Goal: Information Seeking & Learning: Find specific fact

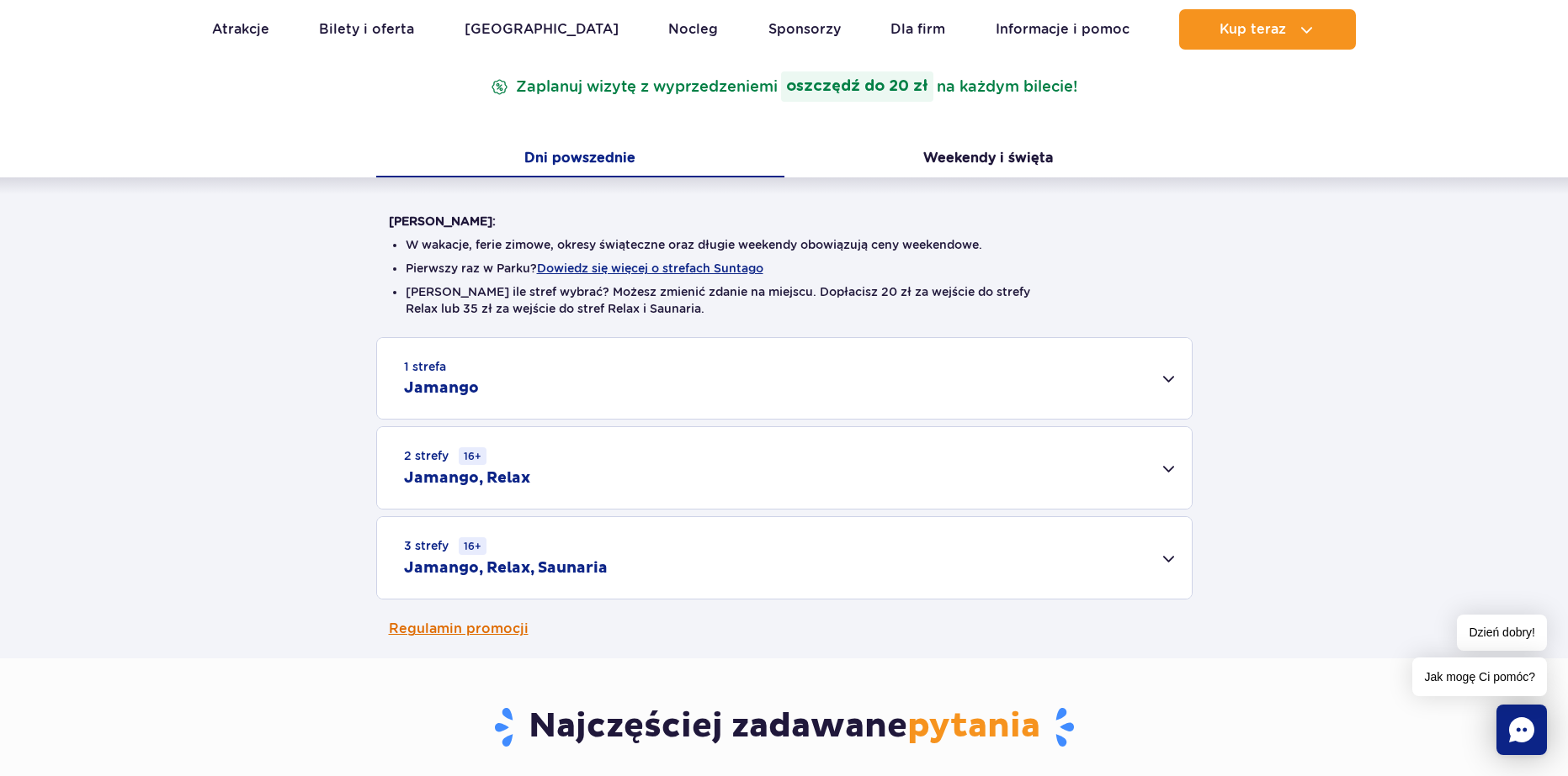
scroll to position [337, 0]
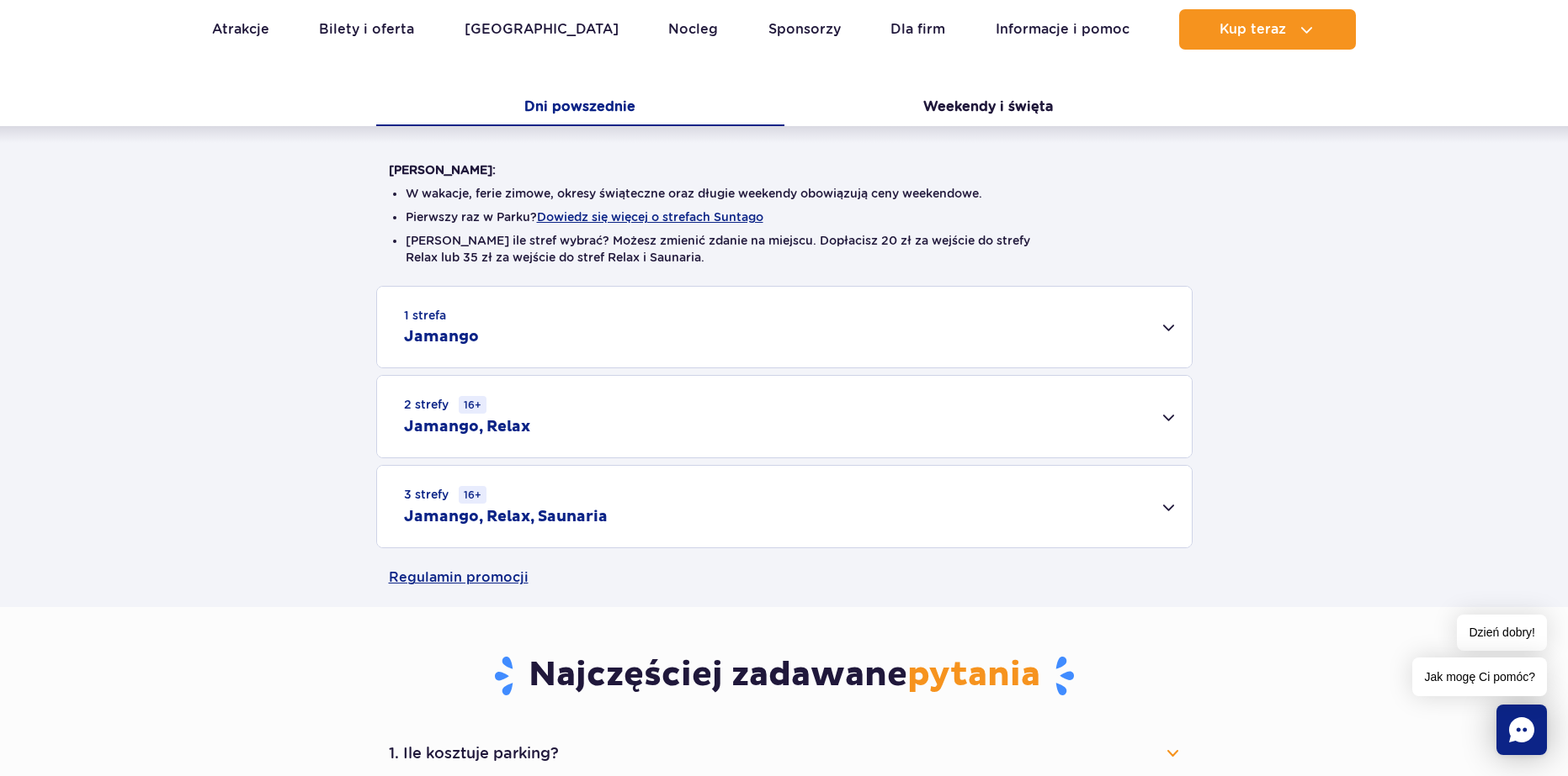
click at [1166, 412] on div "2 strefy 16+ Jamango, Relax" at bounding box center [784, 416] width 814 height 82
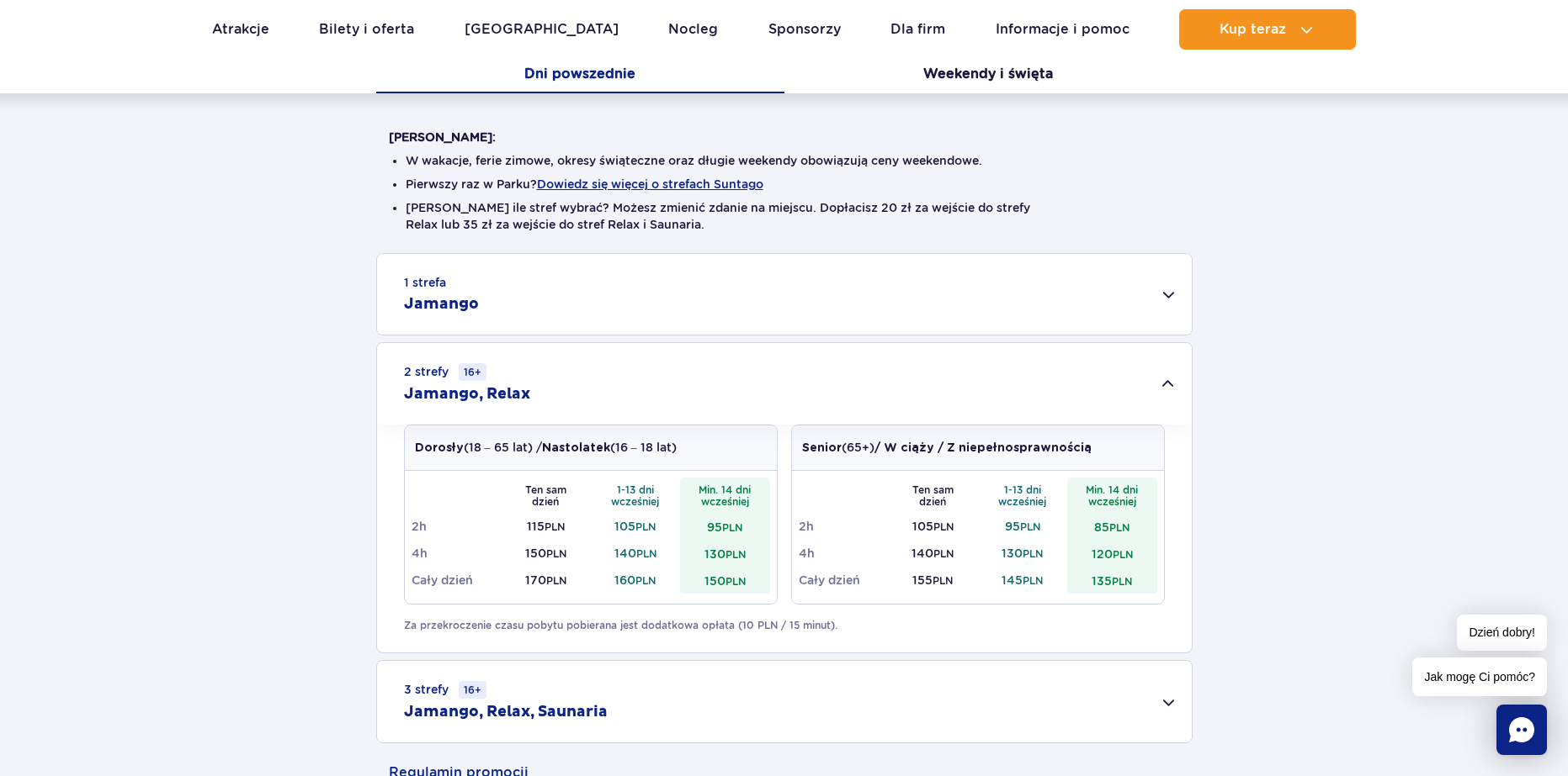
scroll to position [505, 0]
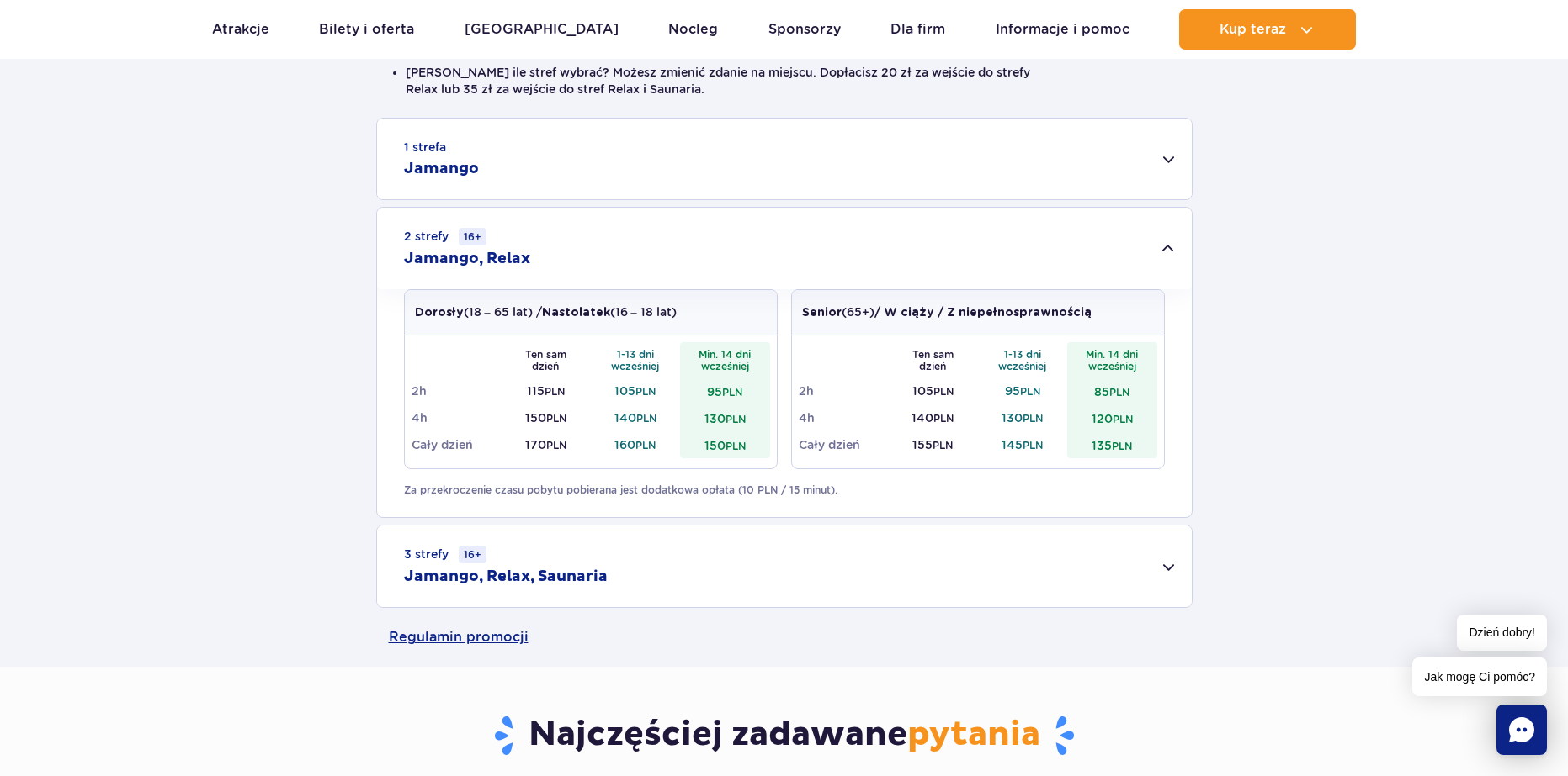
click at [1165, 572] on div "3 strefy 16+ Jamango, Relax, Saunaria" at bounding box center [784, 566] width 814 height 82
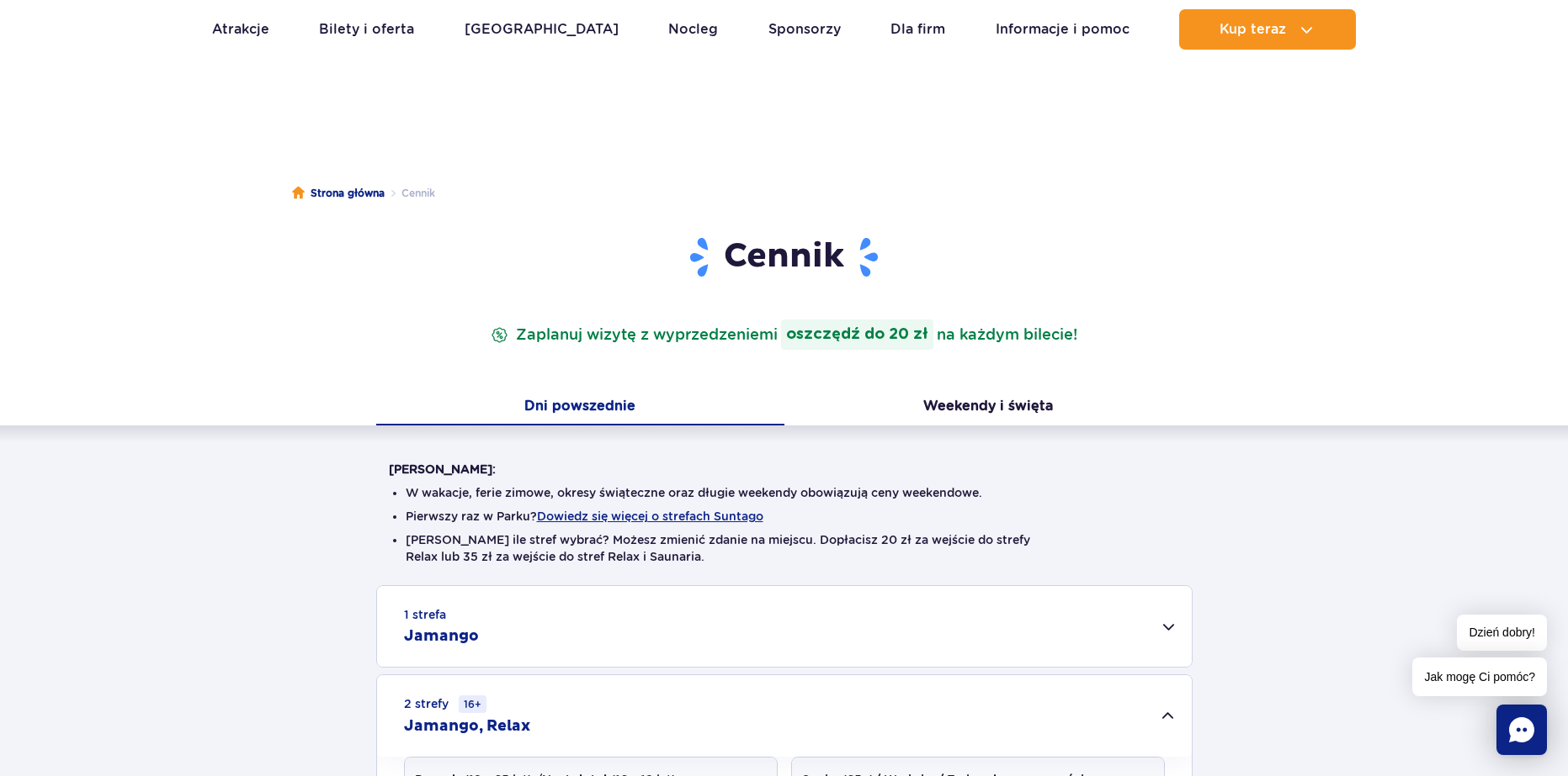
scroll to position [0, 0]
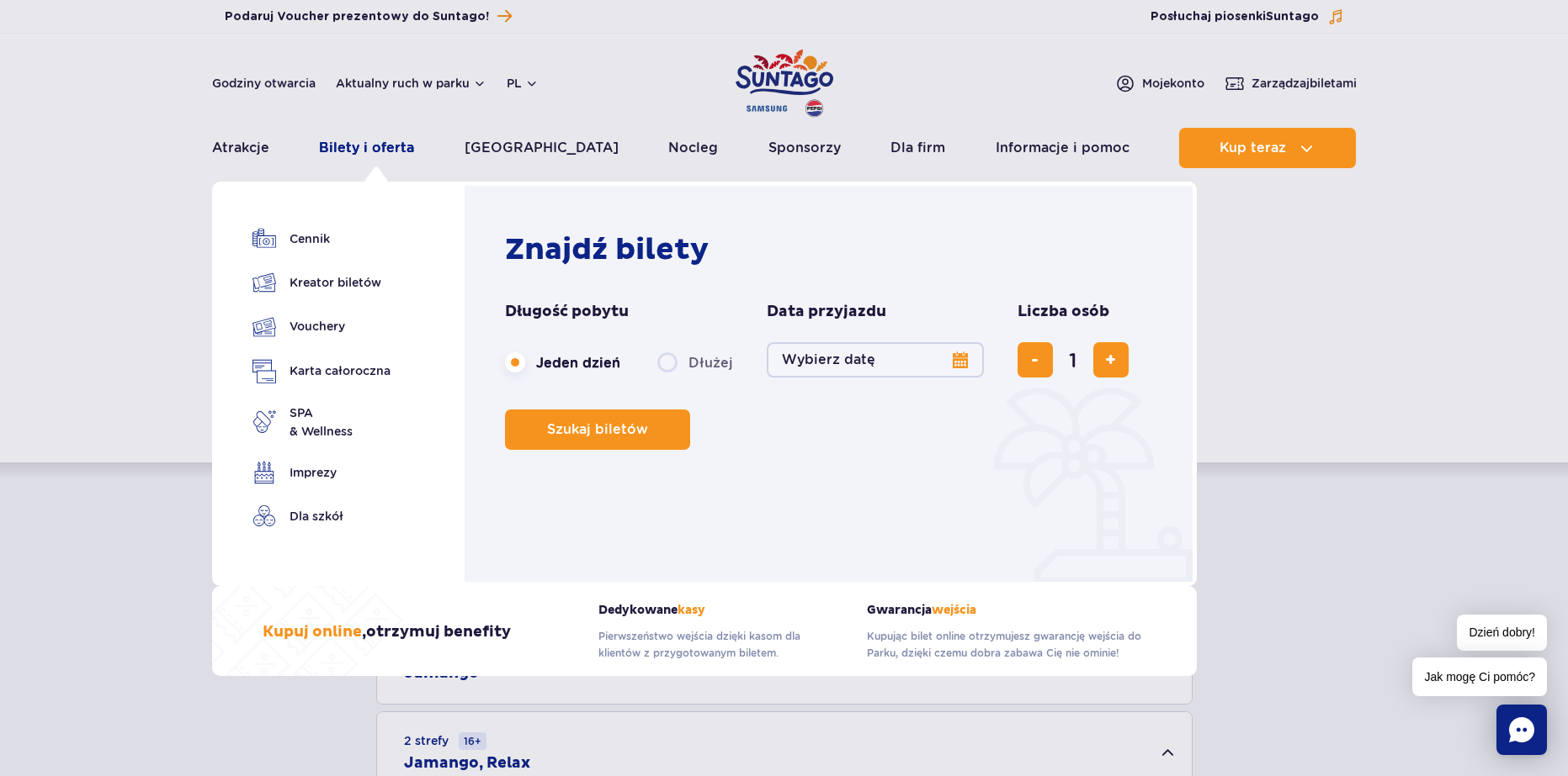
click at [387, 145] on link "Bilety i oferta" at bounding box center [366, 148] width 95 height 41
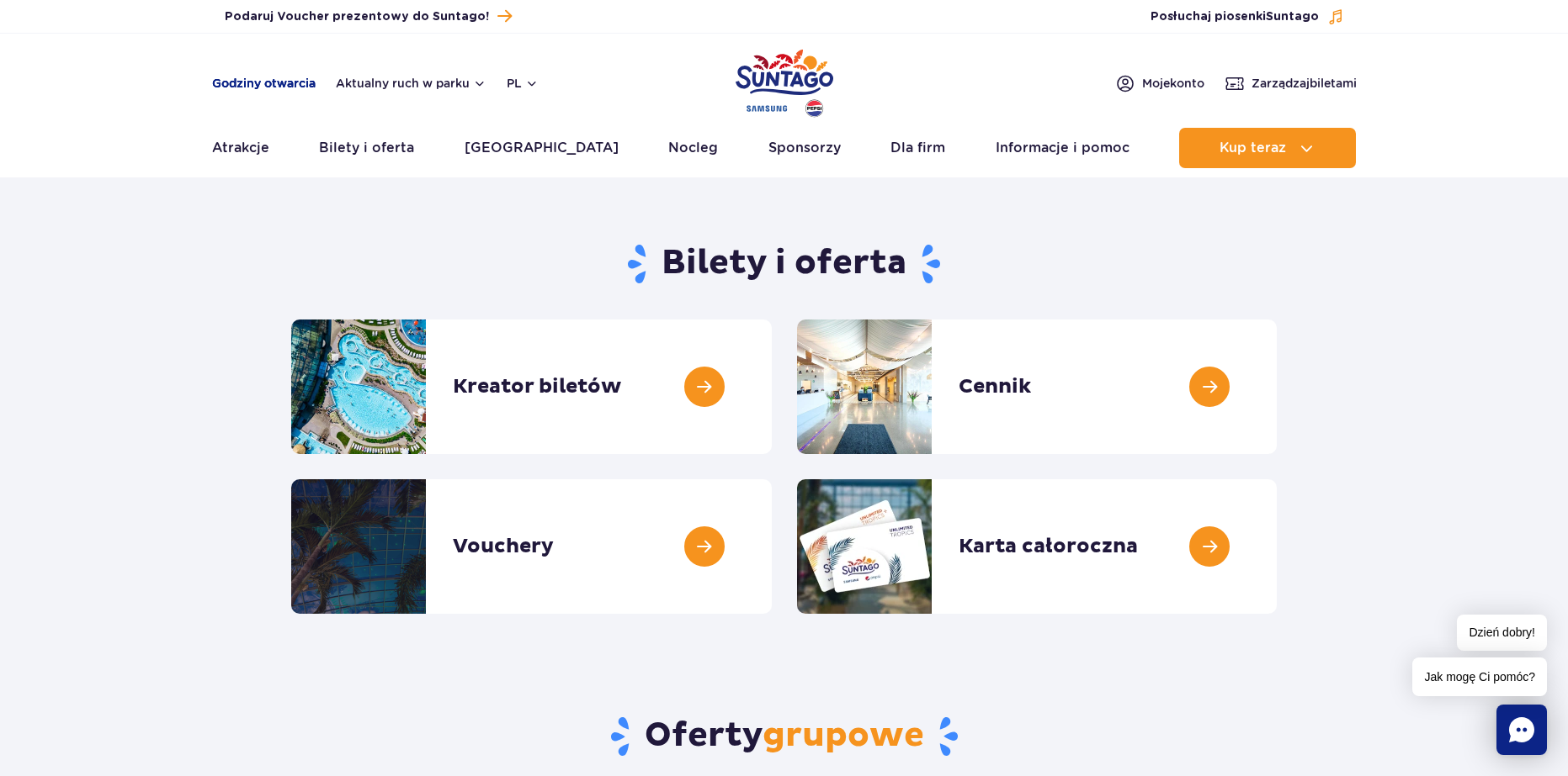
click at [283, 75] on link "Godziny otwarcia" at bounding box center [263, 83] width 103 height 17
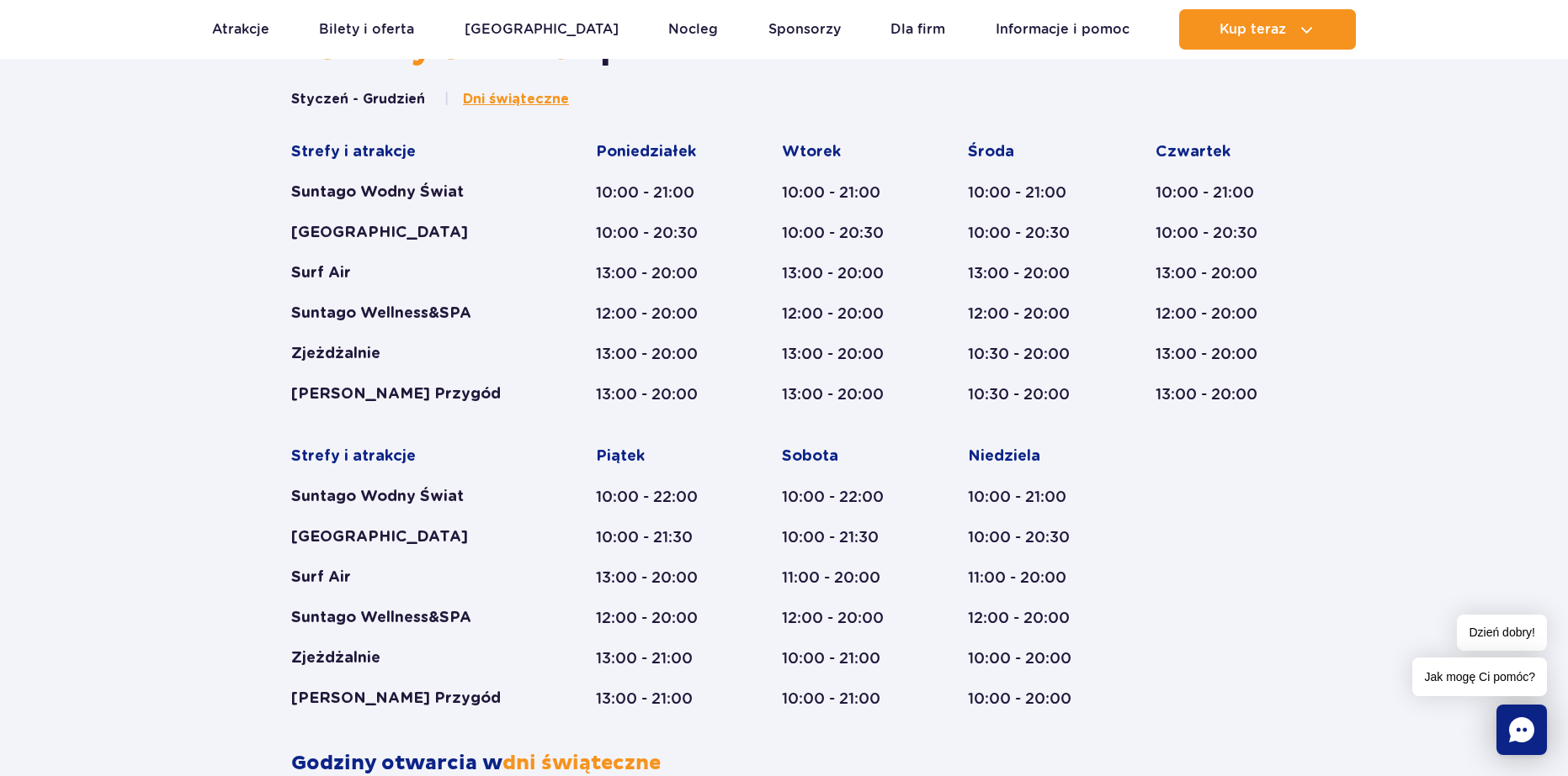
scroll to position [976, 0]
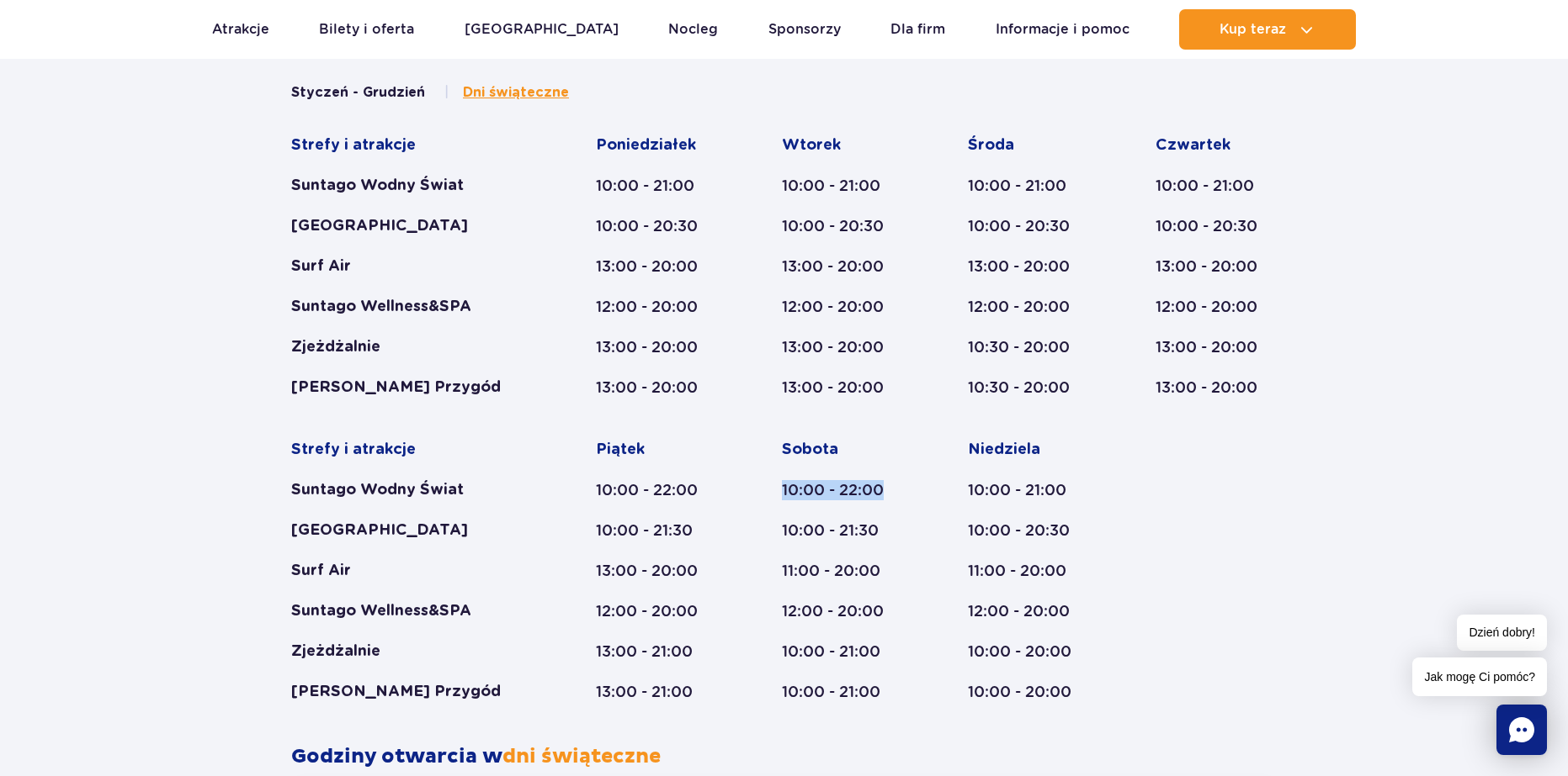
drag, startPoint x: 776, startPoint y: 487, endPoint x: 905, endPoint y: 489, distance: 129.0
click at [905, 489] on div "Strefy i atrakcje Suntago Wodny Świat Crocodile Island Surf Air Suntago Wellnes…" at bounding box center [784, 419] width 985 height 567
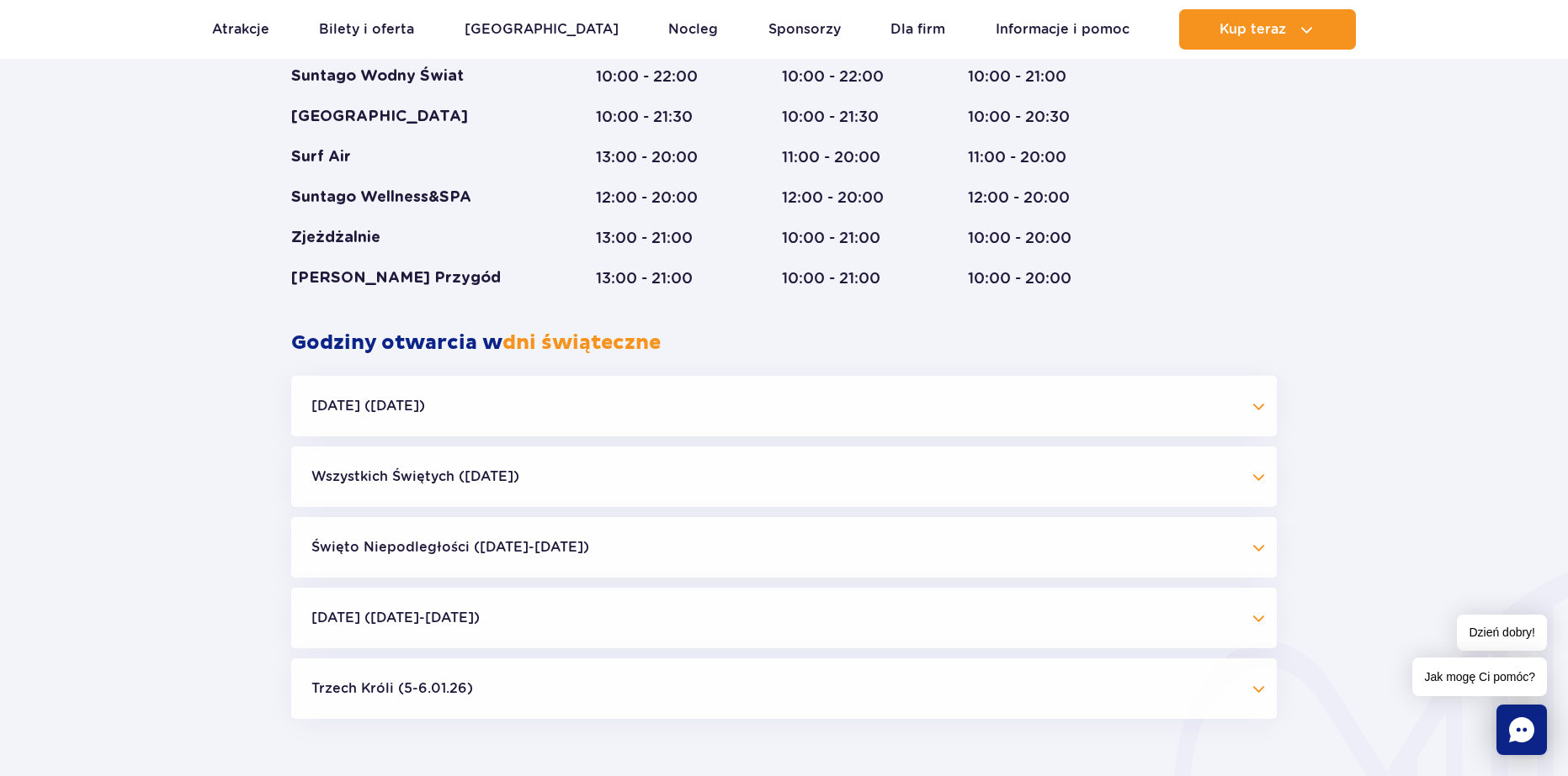
scroll to position [1397, 0]
